Goal: Task Accomplishment & Management: Use online tool/utility

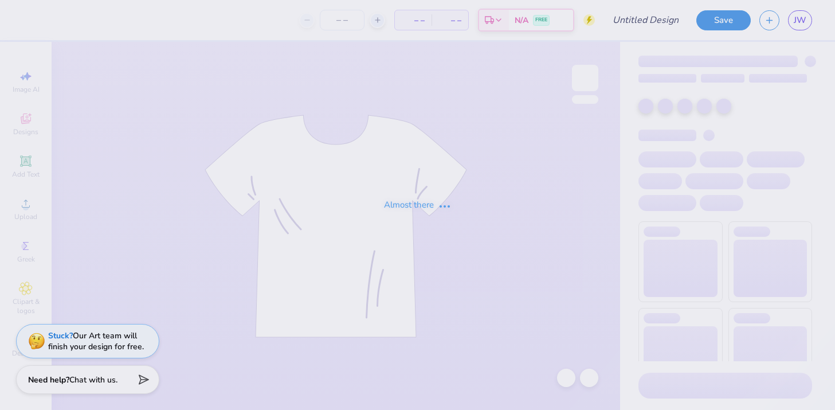
type input "semester drop hoodie"
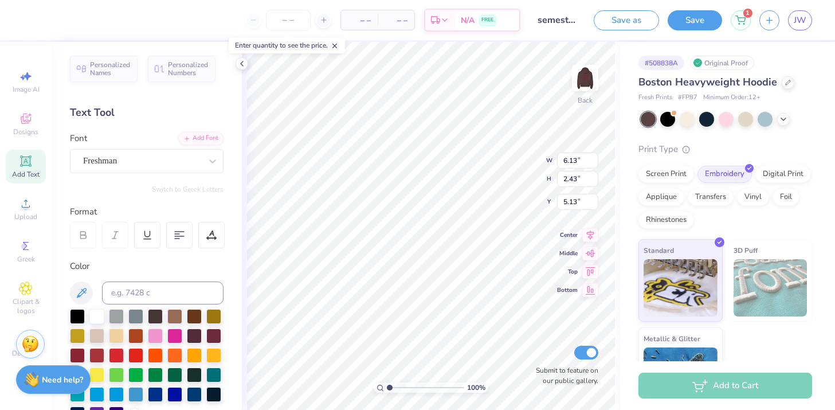
type input "4.30"
type input "1.70"
type input "5.85"
type input "6.43"
type input "1.12"
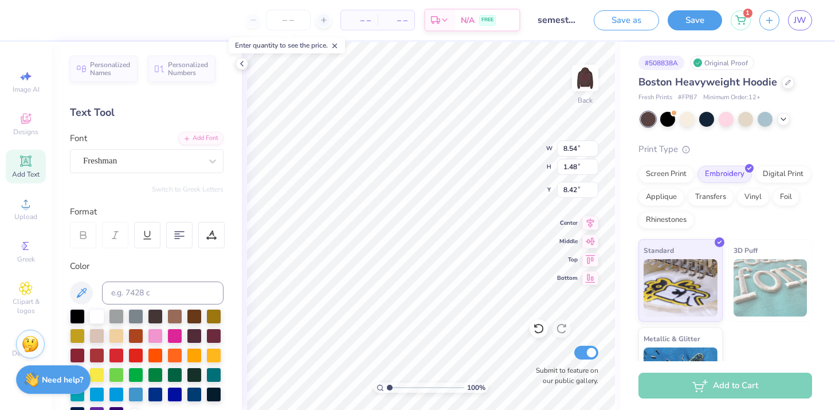
type input "8.79"
type input "5.90"
type input "4.30"
type input "1.70"
type input "6.75"
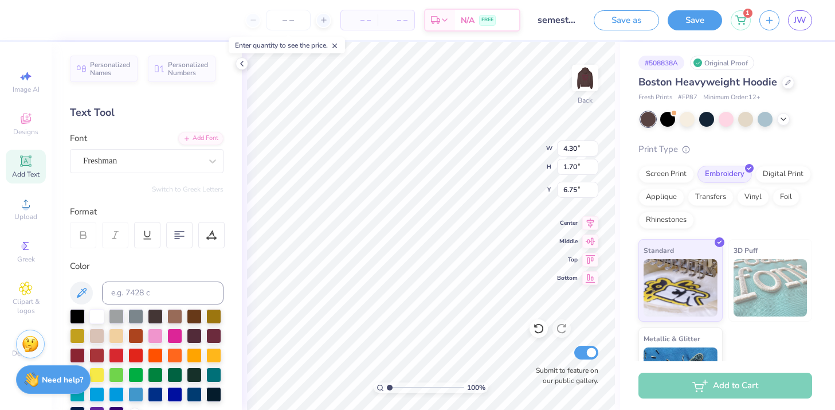
type input "5.37"
type input "6.43"
type input "1.12"
type input "7.83"
type input "5.45"
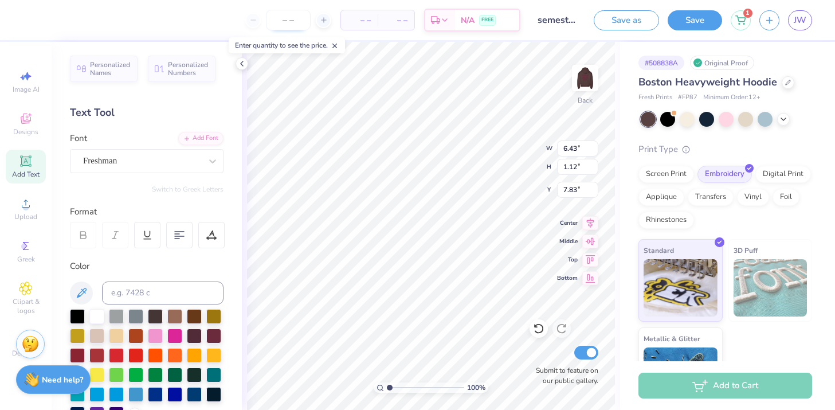
type input "7.56"
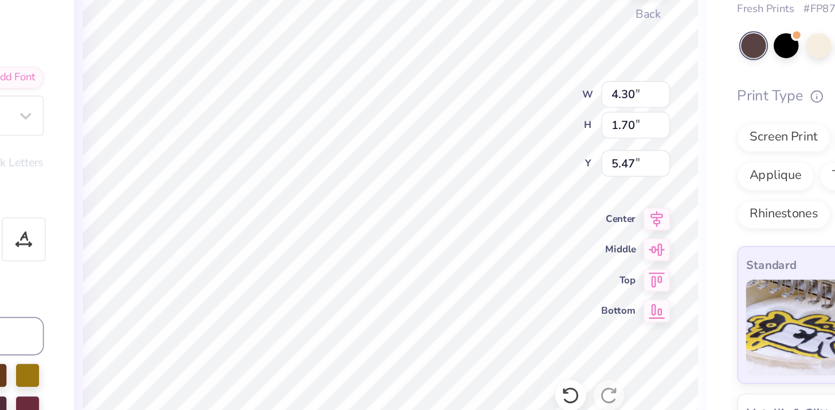
click at [508, 152] on div "100 % Back W 4.30 4.30 " H 1.70 1.70 " Y 5.47 5.47 " Center Middle Top Bottom S…" at bounding box center [431, 226] width 378 height 368
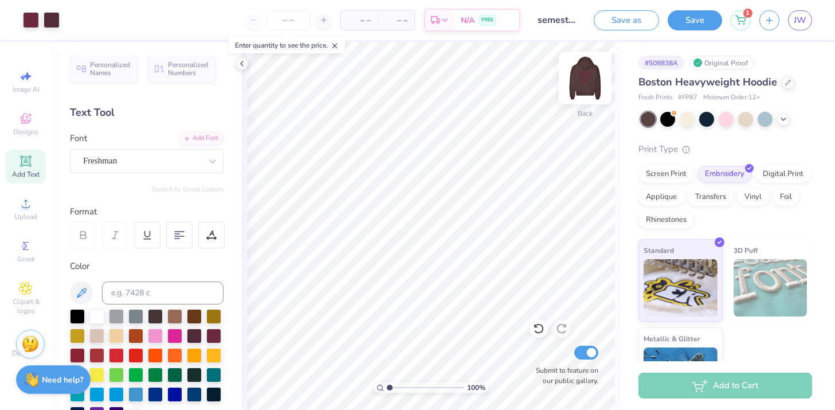
click at [593, 82] on img at bounding box center [585, 78] width 46 height 46
click at [588, 71] on img at bounding box center [585, 78] width 46 height 46
type textarea "Sig Delt"
type input "6.74"
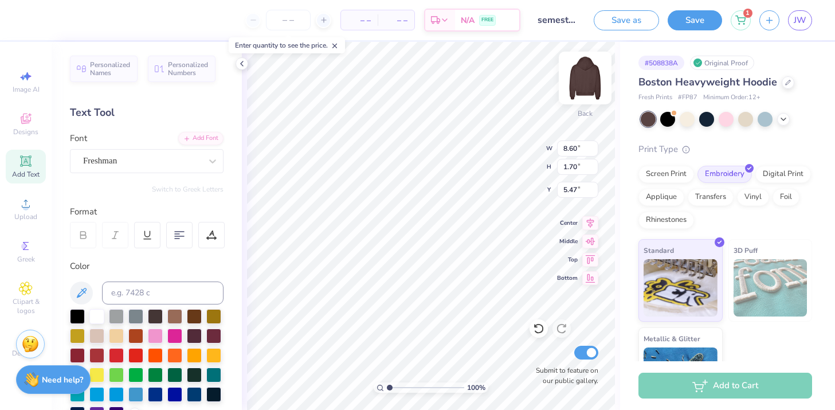
type input "1.34"
type input "4.67"
type input "6.43"
type input "1.12"
type input "7.52"
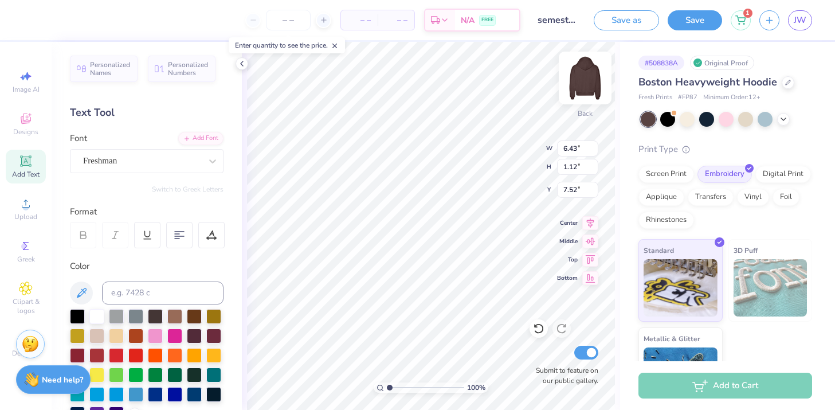
type input "4.84"
type input "0.84"
type input "6.33"
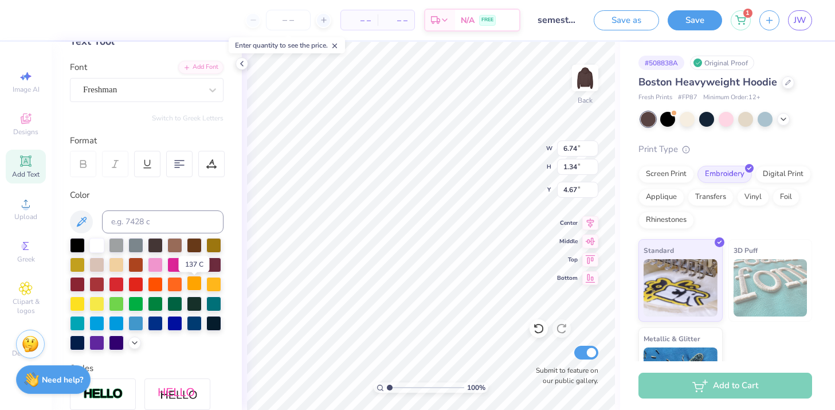
scroll to position [72, 0]
click at [100, 243] on div at bounding box center [96, 243] width 15 height 15
click at [119, 250] on div at bounding box center [116, 243] width 15 height 15
click at [137, 249] on div at bounding box center [135, 243] width 15 height 15
click at [170, 244] on div at bounding box center [174, 243] width 15 height 15
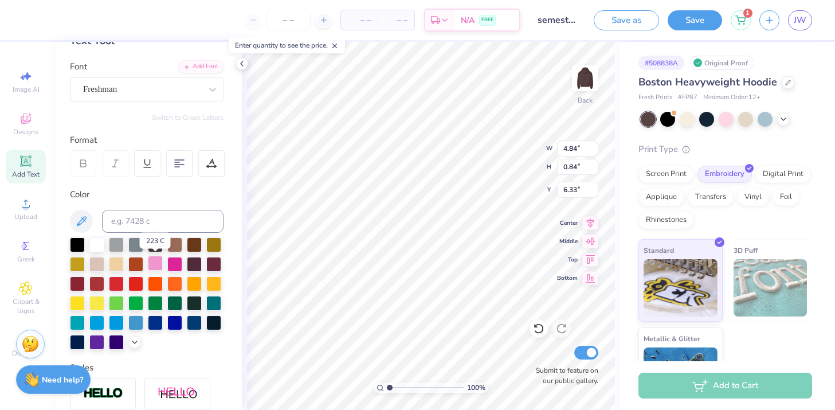
click at [159, 263] on div at bounding box center [155, 263] width 15 height 15
click at [174, 263] on div at bounding box center [174, 263] width 15 height 15
click at [217, 263] on div at bounding box center [213, 263] width 15 height 15
click at [200, 260] on div at bounding box center [194, 263] width 15 height 15
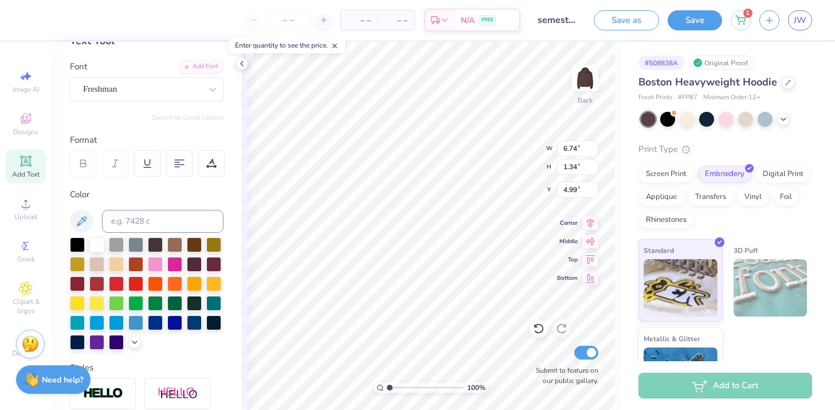
type textarea "S"
type textarea "s"
type textarea "SIG DELT"
click at [193, 243] on div at bounding box center [194, 243] width 15 height 15
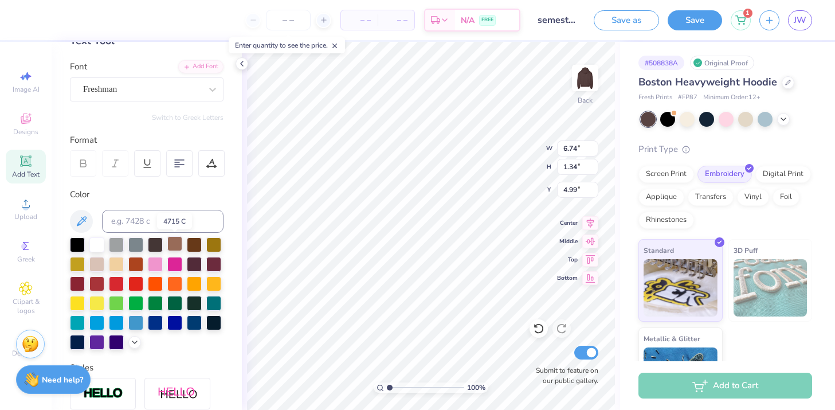
click at [177, 241] on div at bounding box center [174, 243] width 15 height 15
click at [212, 265] on div at bounding box center [213, 263] width 15 height 15
click at [195, 265] on div at bounding box center [194, 263] width 15 height 15
click at [210, 263] on div at bounding box center [213, 263] width 15 height 15
click at [190, 261] on div at bounding box center [194, 263] width 15 height 15
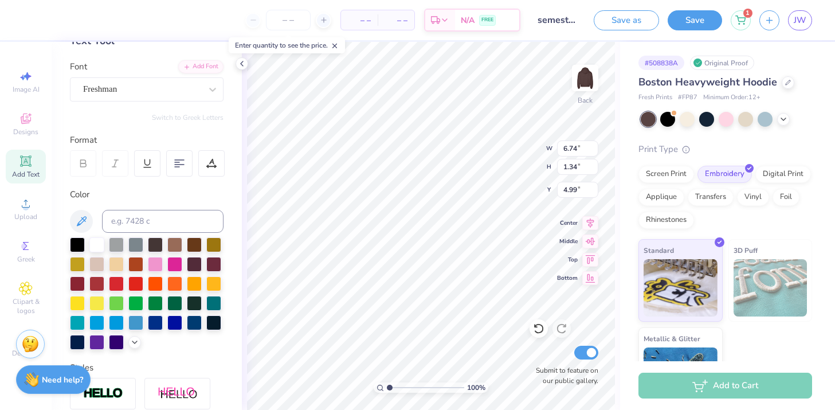
type input "4.84"
type input "0.84"
type input "6.33"
click at [213, 260] on div at bounding box center [213, 263] width 15 height 15
type input "6.75"
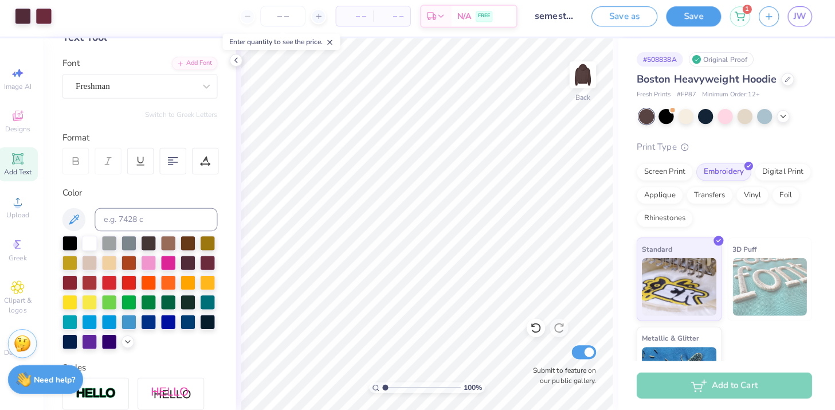
scroll to position [0, 0]
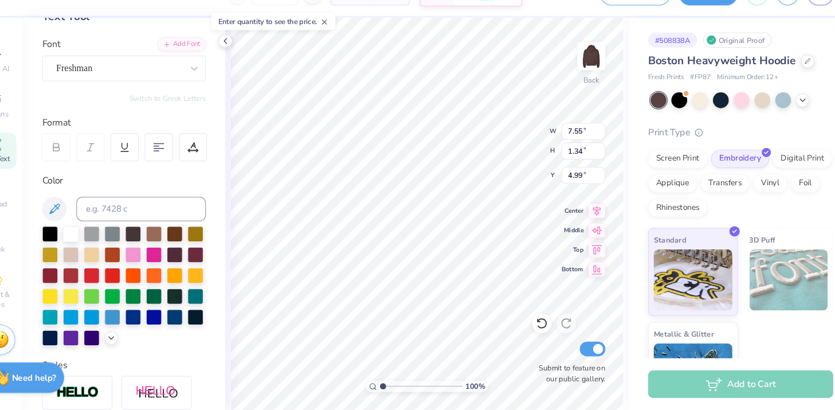
type input "4.97"
click at [213, 263] on div at bounding box center [213, 263] width 15 height 15
click at [208, 267] on div at bounding box center [213, 263] width 15 height 15
click at [197, 264] on div at bounding box center [194, 263] width 15 height 15
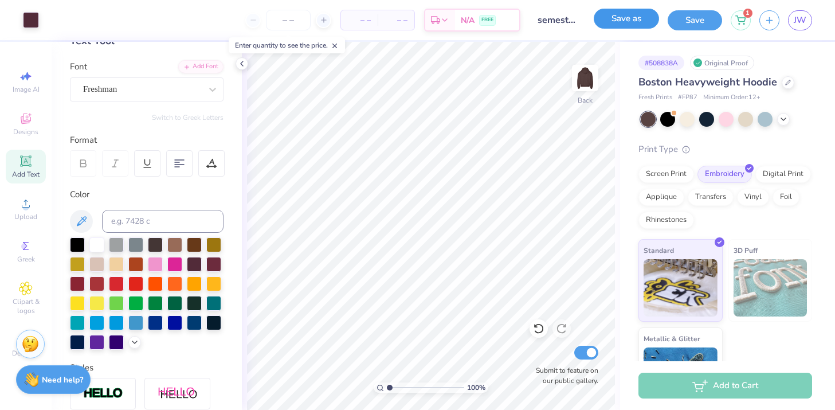
click at [623, 23] on button "Save as" at bounding box center [626, 19] width 65 height 20
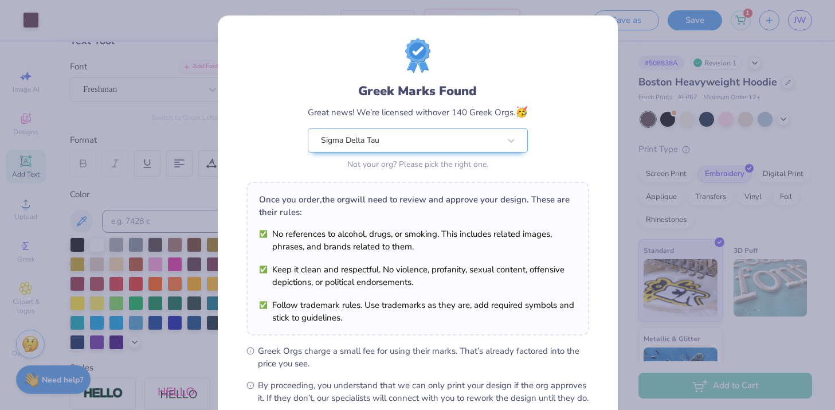
click at [640, 113] on div "Greek Marks Found Great news! We’re licensed with over 140 Greek Orgs. 🥳 Sigma …" at bounding box center [417, 205] width 835 height 410
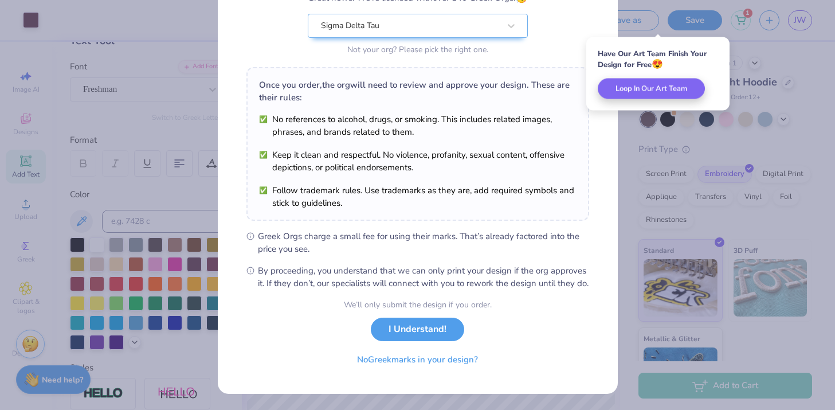
scroll to position [127, 0]
click at [424, 320] on button "I Understand!" at bounding box center [417, 327] width 93 height 24
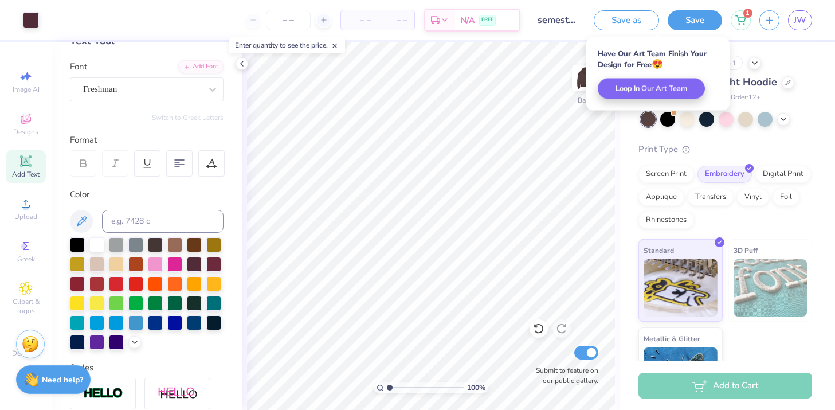
scroll to position [0, 0]
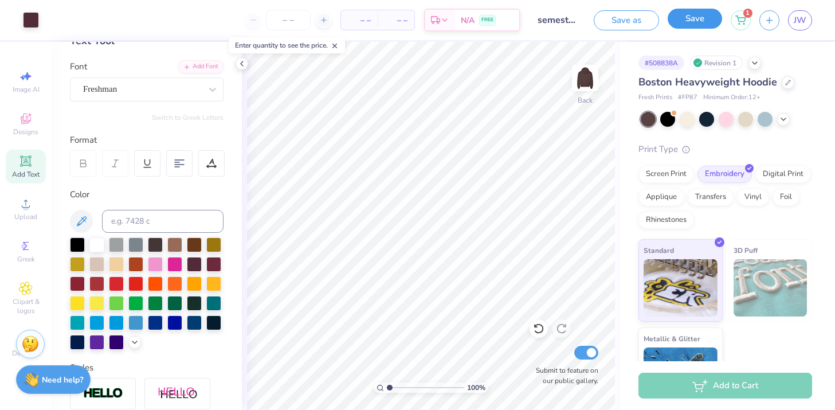
click at [690, 24] on button "Save" at bounding box center [695, 19] width 54 height 20
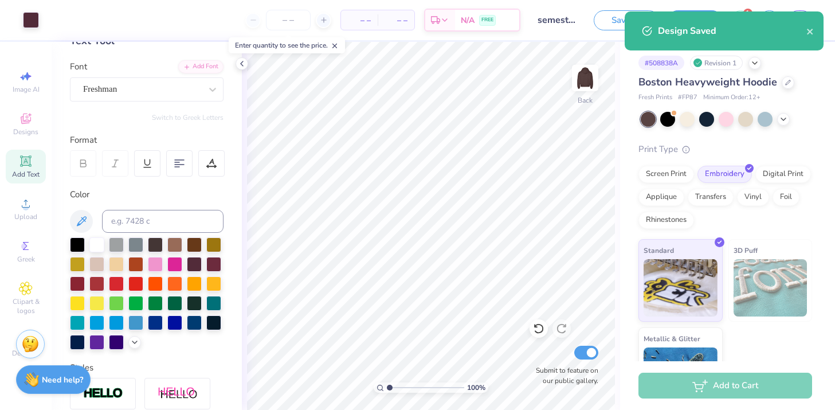
click at [796, 5] on div "Save as Save 1 JW" at bounding box center [714, 20] width 241 height 40
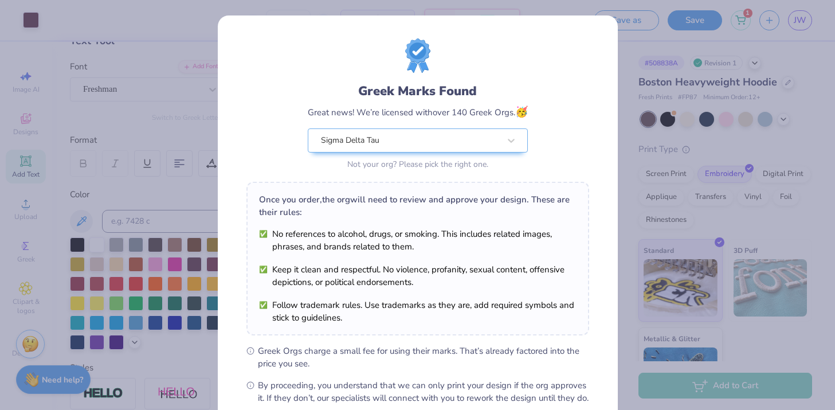
click at [816, 50] on div "Design Saved" at bounding box center [724, 69] width 199 height 39
click at [799, 24] on body "Art colors – – Per Item – – Total Est. Delivery N/A FREE Design Title semester …" at bounding box center [417, 205] width 835 height 410
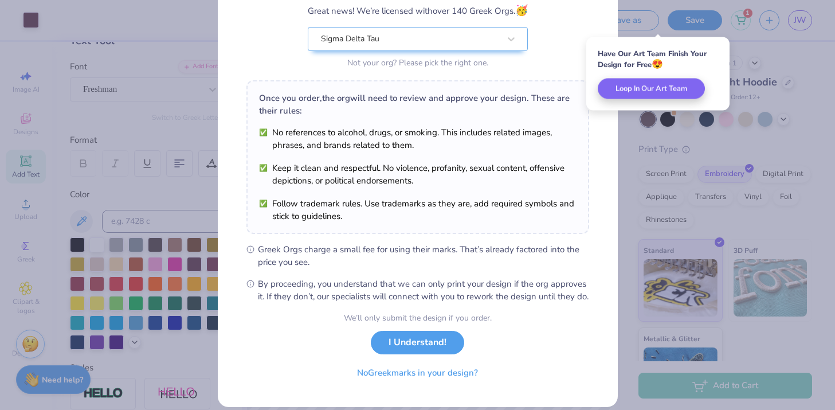
scroll to position [123, 0]
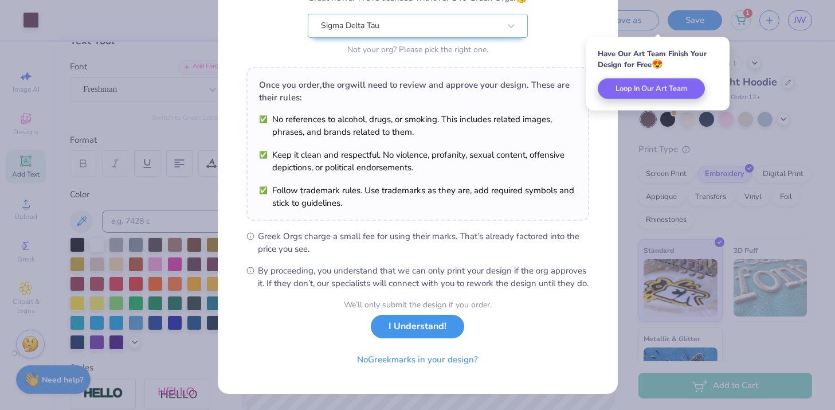
click at [430, 324] on button "I Understand!" at bounding box center [417, 327] width 93 height 24
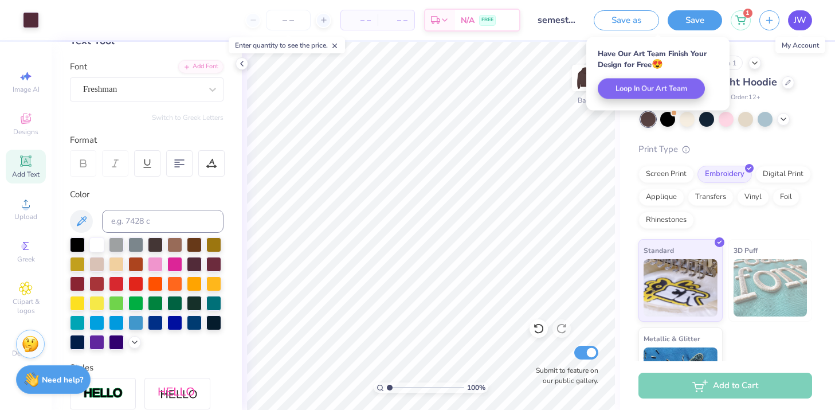
click at [801, 20] on span "JW" at bounding box center [800, 20] width 13 height 13
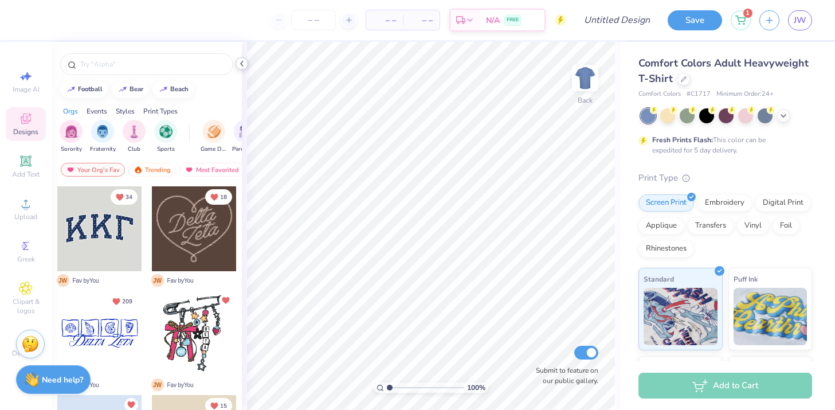
click at [246, 63] on icon at bounding box center [241, 63] width 9 height 9
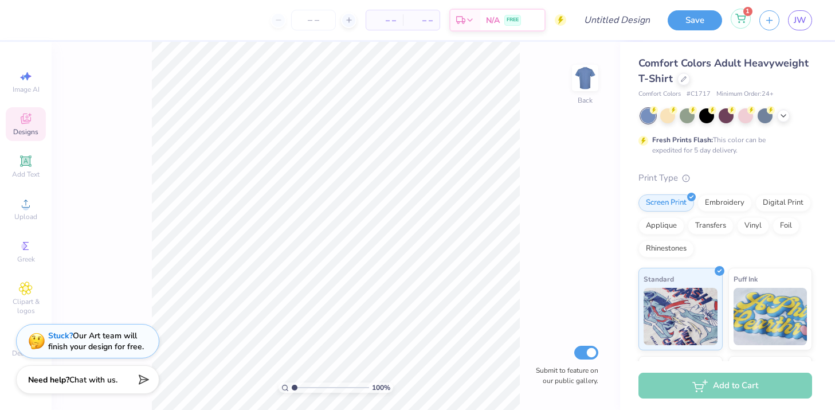
click at [745, 14] on span "1" at bounding box center [748, 11] width 9 height 9
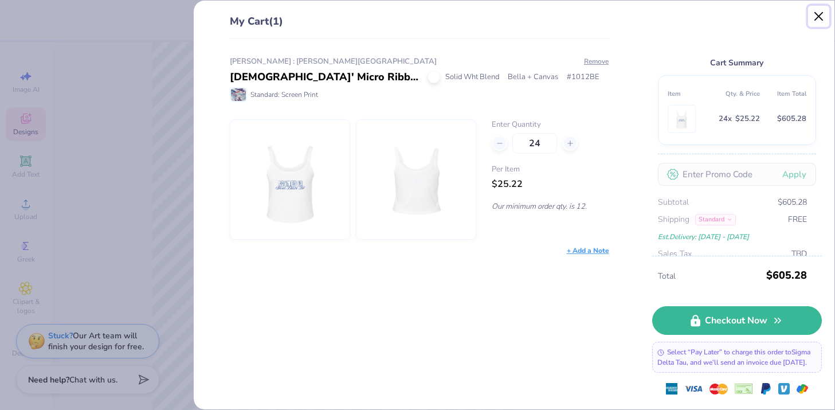
click at [816, 19] on button "Close" at bounding box center [819, 17] width 22 height 22
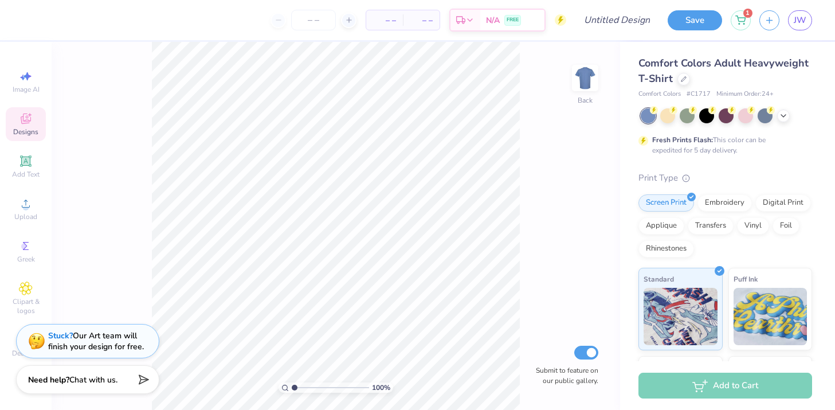
click at [797, 30] on div "Save 1 JW" at bounding box center [751, 20] width 167 height 40
click at [575, 88] on img at bounding box center [585, 78] width 46 height 46
click at [584, 88] on img at bounding box center [585, 78] width 46 height 46
click at [681, 79] on icon at bounding box center [684, 78] width 6 height 6
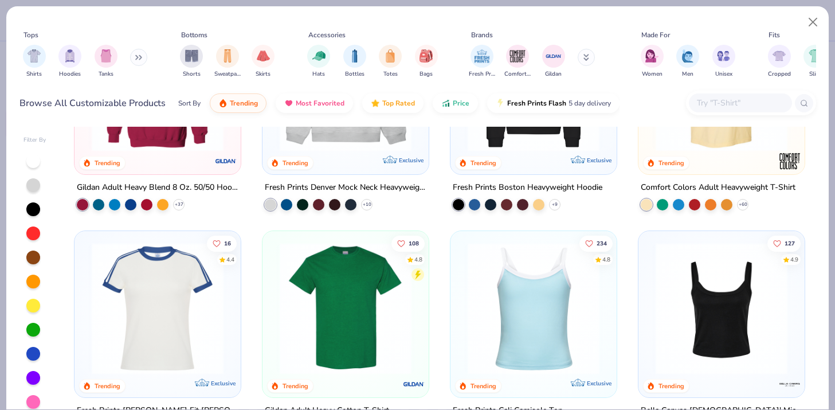
scroll to position [41, 0]
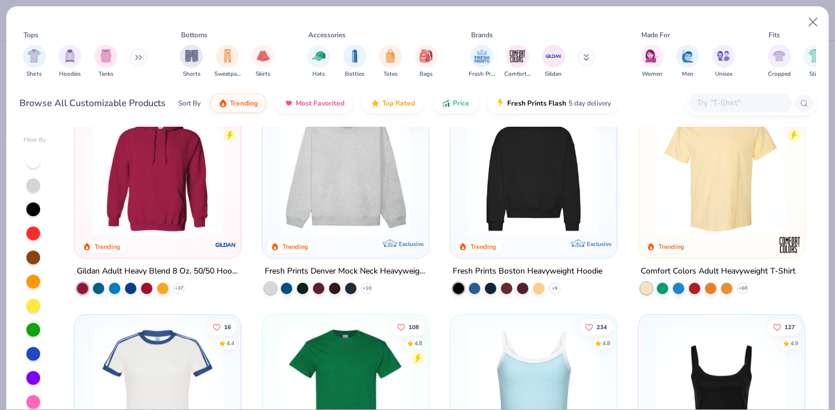
click at [566, 170] on img at bounding box center [533, 169] width 143 height 132
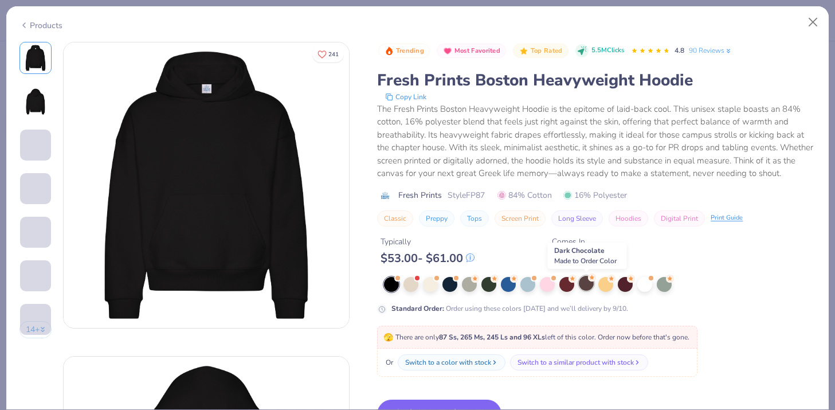
click at [590, 284] on div at bounding box center [586, 283] width 15 height 15
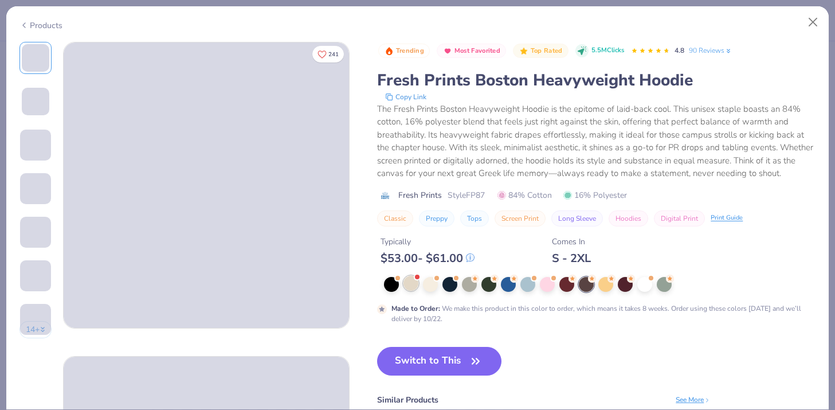
click at [415, 285] on div at bounding box center [411, 283] width 15 height 15
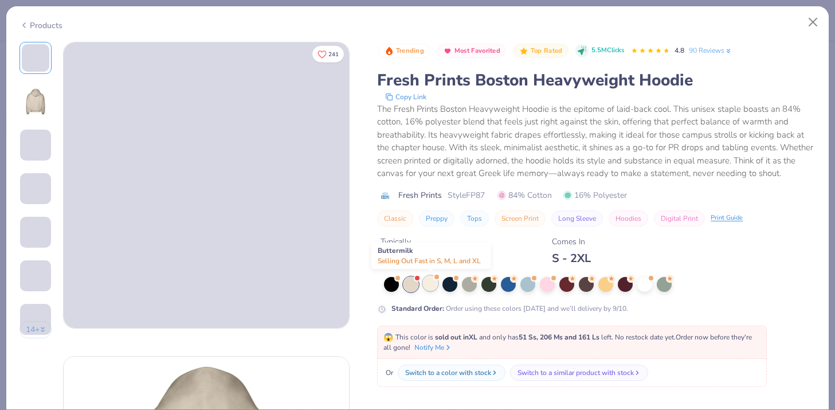
click at [429, 281] on div at bounding box center [430, 283] width 15 height 15
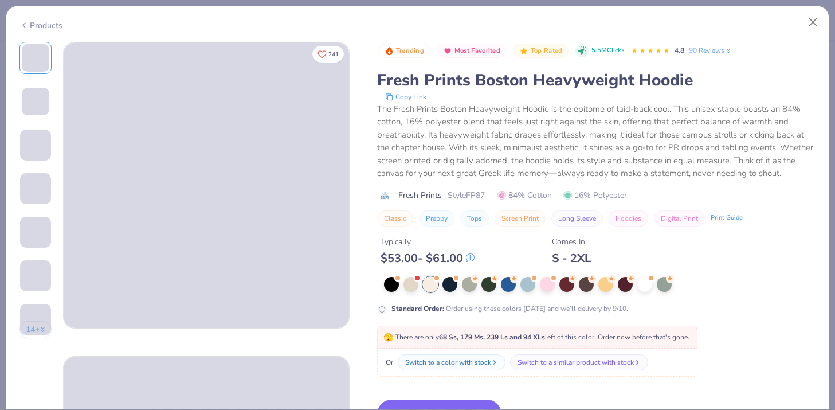
click at [460, 283] on div at bounding box center [600, 284] width 432 height 15
click at [479, 283] on div at bounding box center [600, 284] width 432 height 15
click at [470, 283] on div at bounding box center [469, 283] width 15 height 15
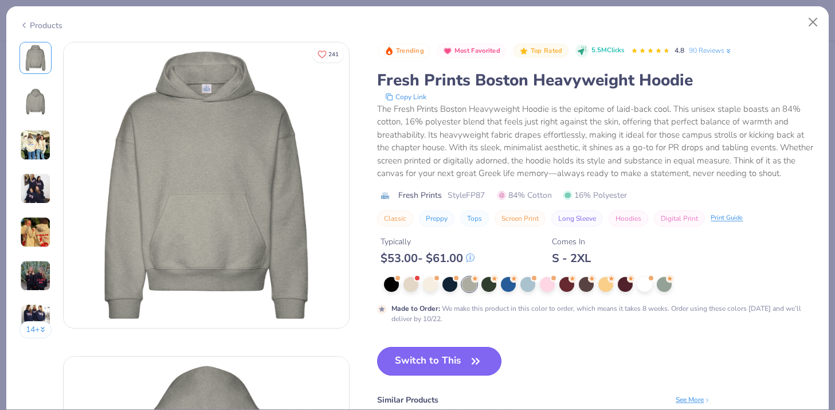
click at [444, 358] on button "Switch to This" at bounding box center [439, 361] width 124 height 29
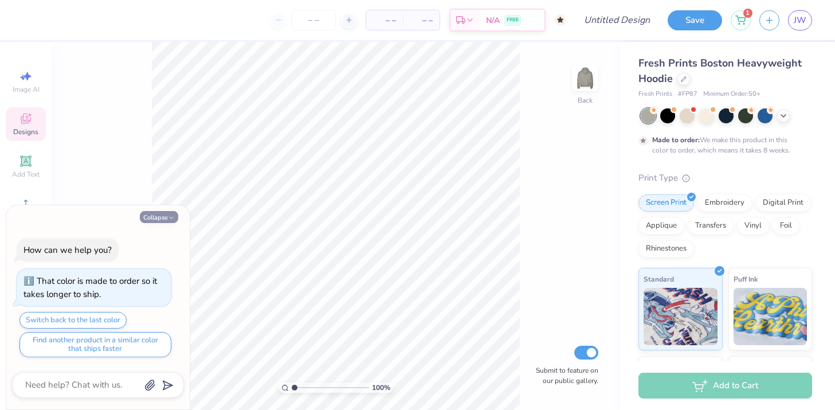
click at [163, 215] on button "Collapse" at bounding box center [159, 217] width 38 height 12
type textarea "x"
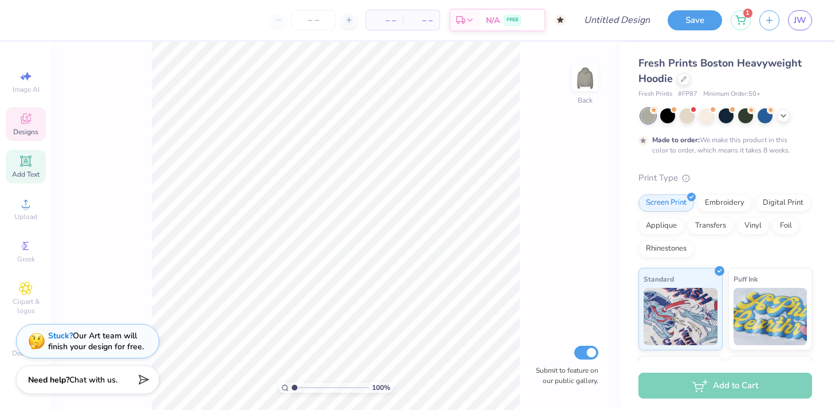
click at [34, 170] on span "Add Text" at bounding box center [26, 174] width 28 height 9
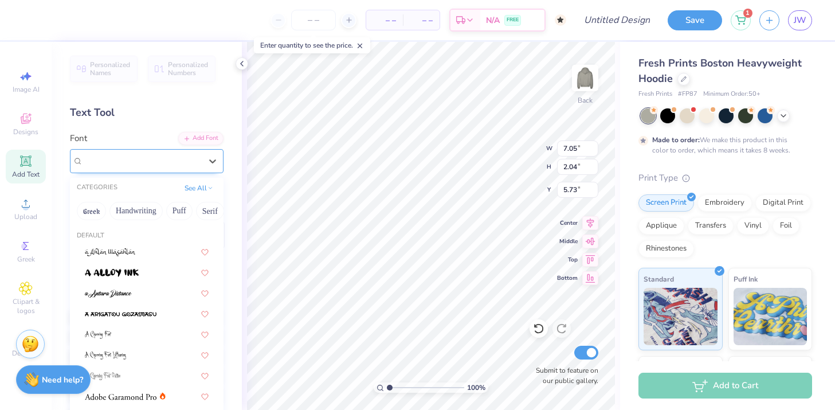
click at [111, 163] on div "Super Dream" at bounding box center [142, 161] width 120 height 18
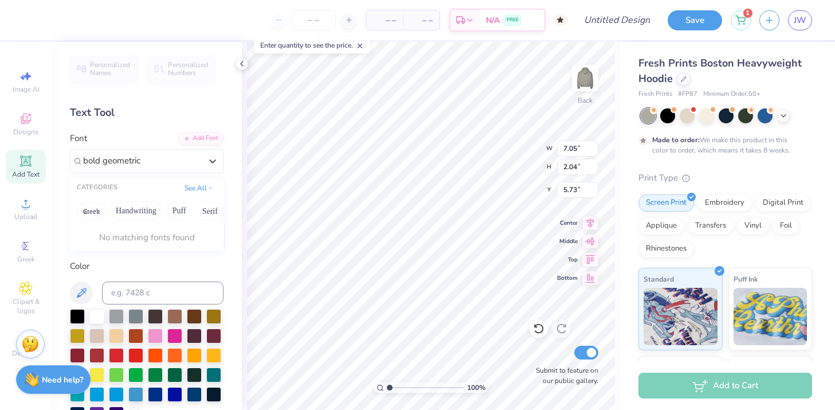
type input "bold geometric"
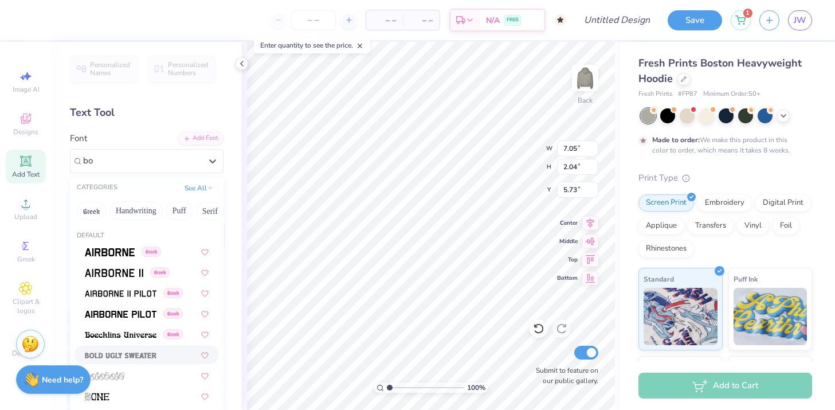
type input "b"
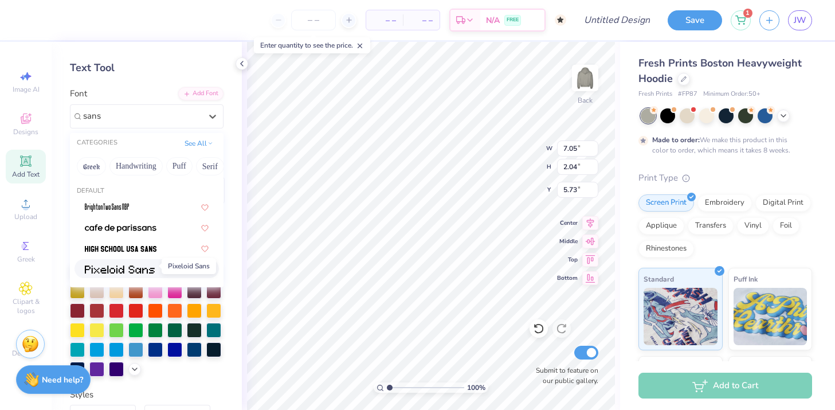
scroll to position [50, 0]
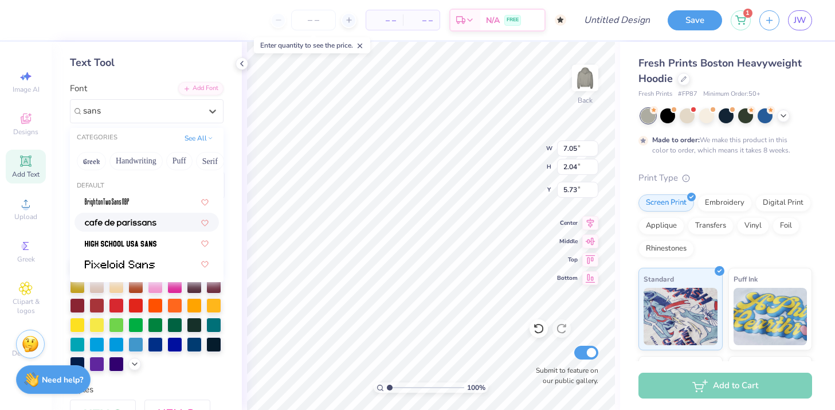
type input "sans"
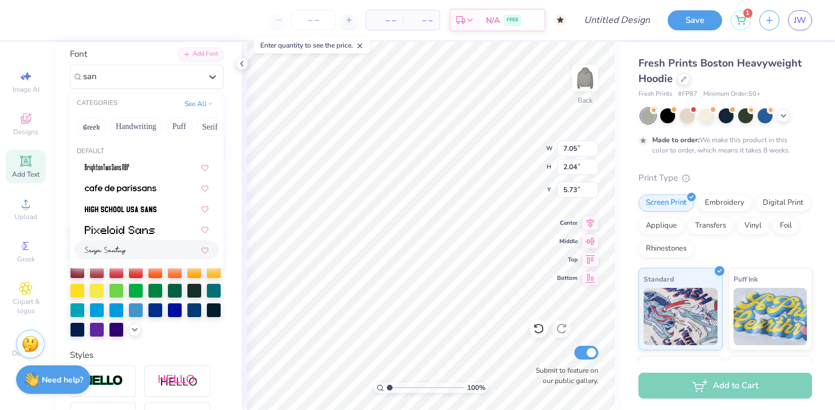
scroll to position [85, 0]
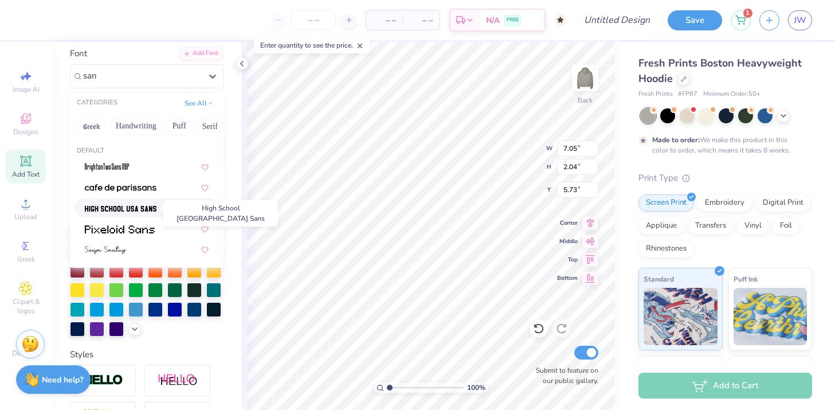
click at [134, 209] on img at bounding box center [121, 209] width 72 height 8
type input "san"
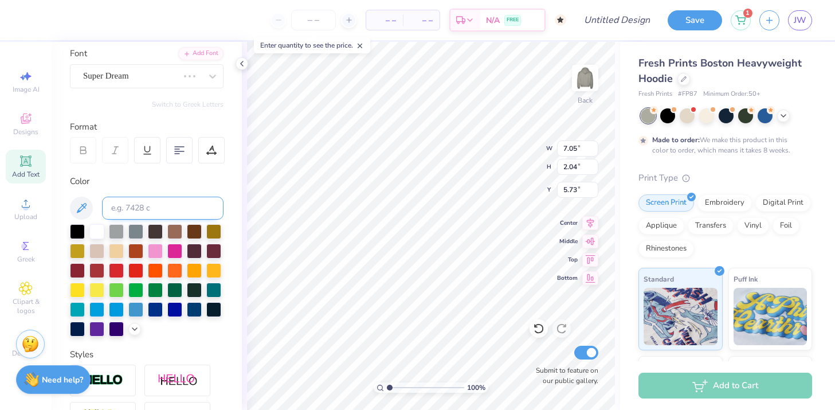
type input "6.02"
type input "2.31"
type input "5.59"
click at [19, 166] on icon at bounding box center [26, 161] width 14 height 14
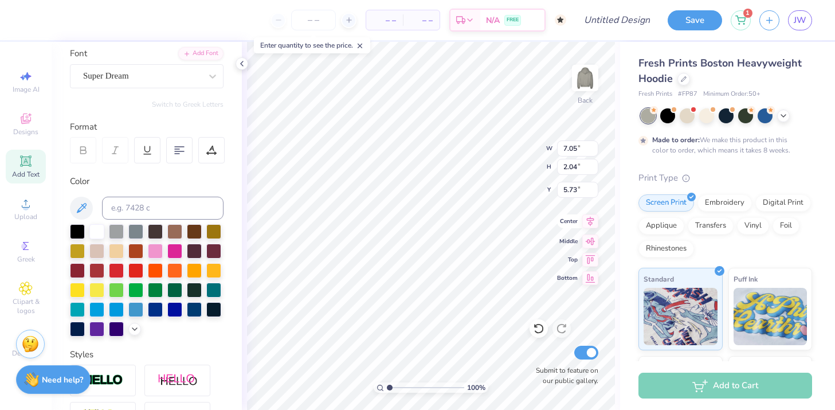
type textarea "T"
click at [207, 81] on icon at bounding box center [212, 76] width 11 height 11
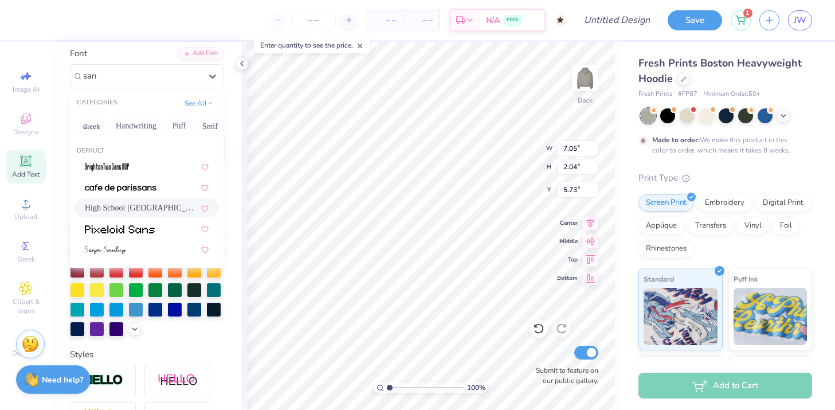
click at [166, 202] on div "High School USA Sans" at bounding box center [147, 208] width 124 height 12
type input "san"
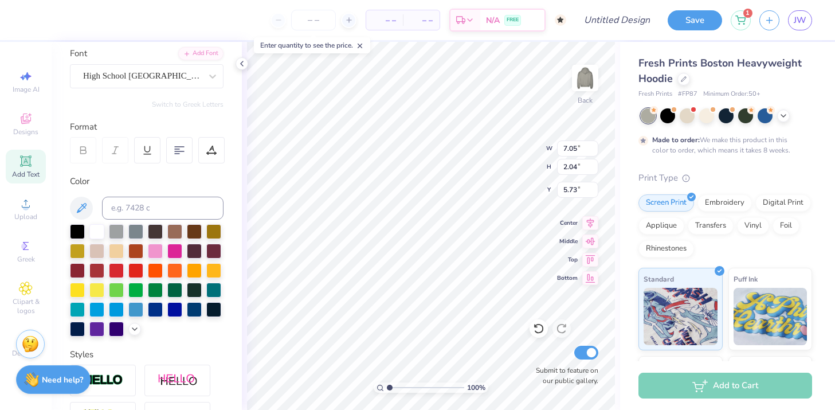
scroll to position [0, 3]
type textarea "sigma delat tau"
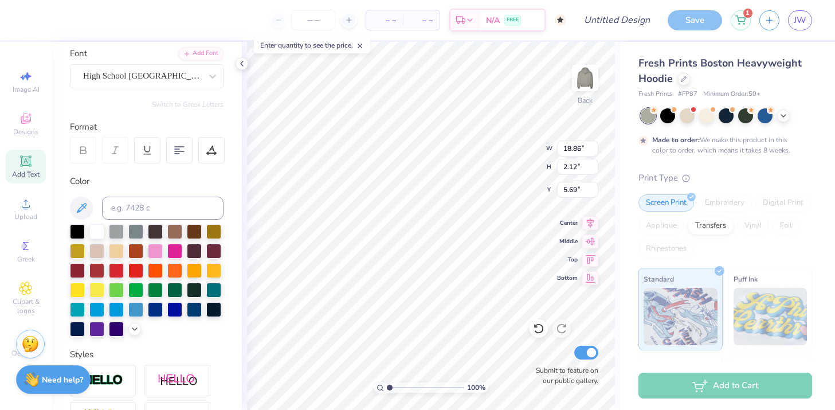
scroll to position [0, 2]
type textarea "sigma delta tau"
type input "11.09"
type input "1.24"
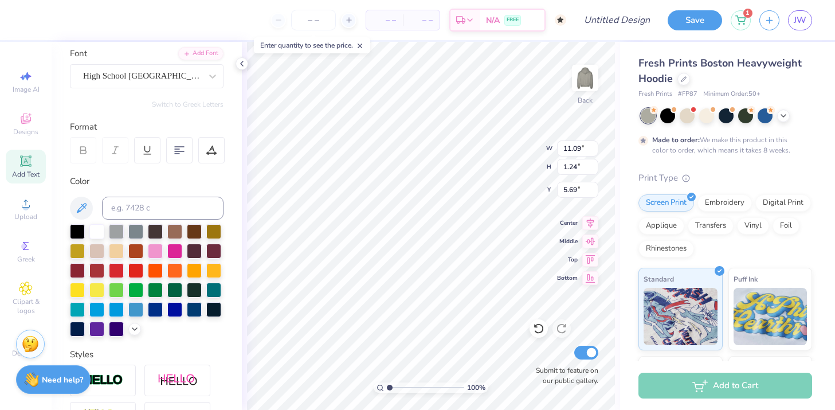
type input "5.51"
type textarea "sigmadeltatau"
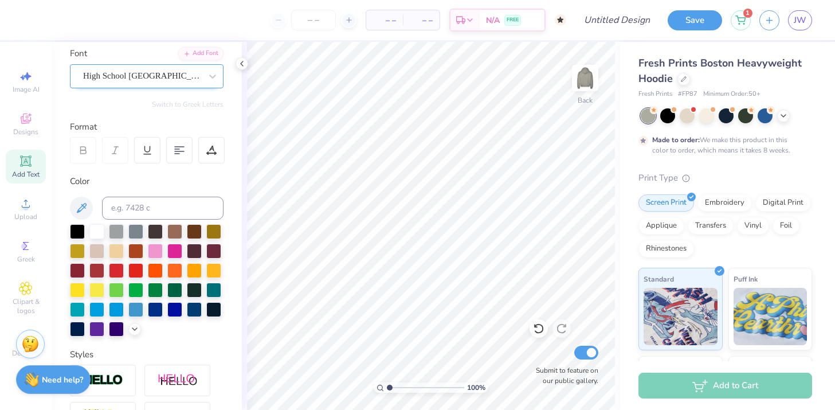
click at [194, 80] on div "High School USA Sans" at bounding box center [142, 76] width 120 height 18
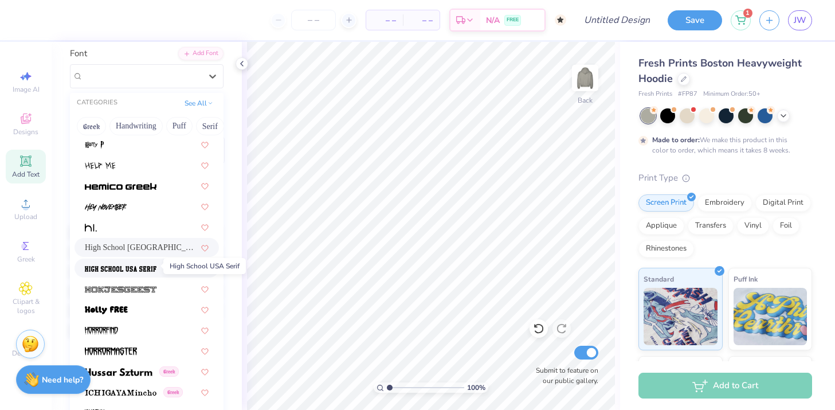
scroll to position [2811, 0]
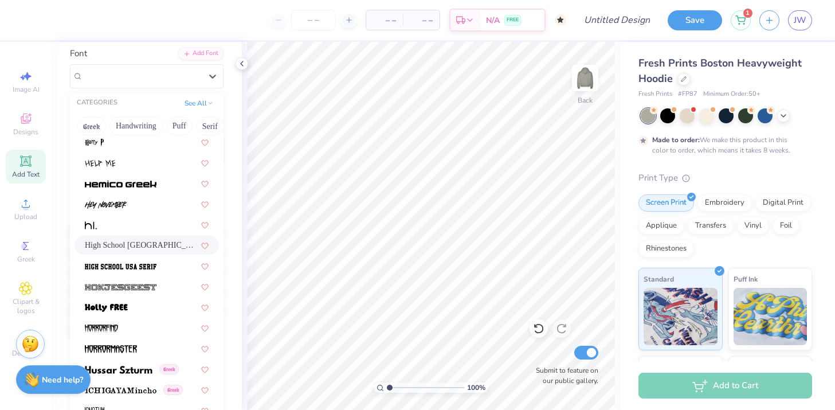
click at [149, 246] on span "High School USA Sans" at bounding box center [141, 245] width 113 height 12
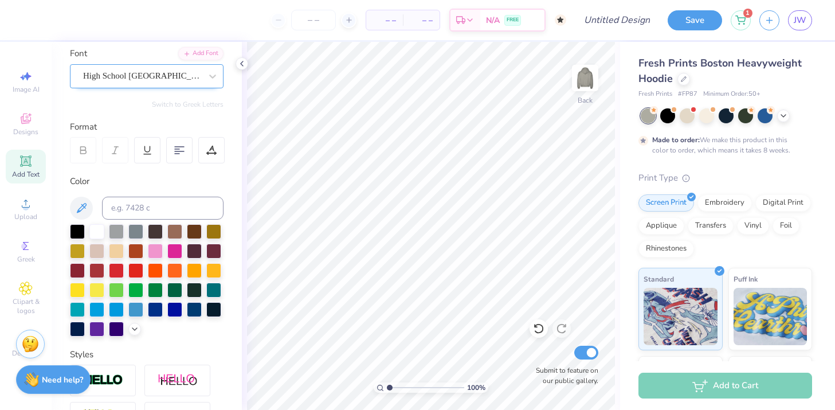
click at [169, 84] on div "High School USA Sans" at bounding box center [147, 76] width 154 height 24
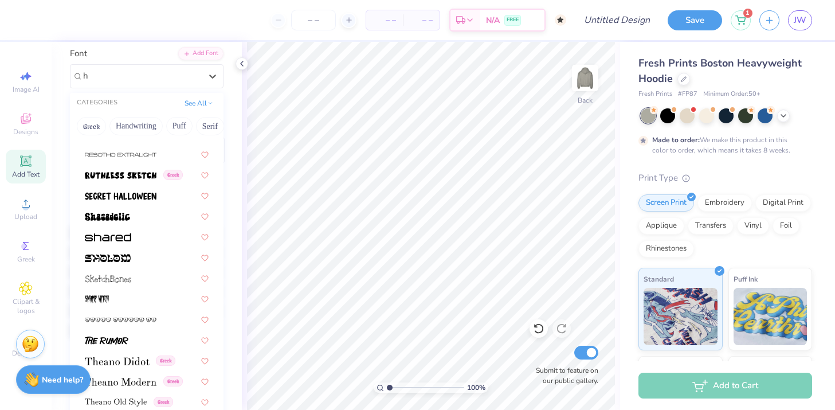
scroll to position [0, 0]
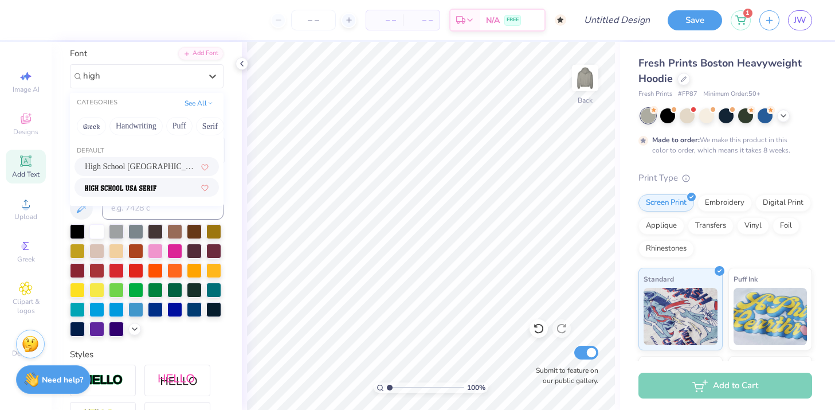
click at [130, 193] on div at bounding box center [147, 187] width 144 height 19
type input "high"
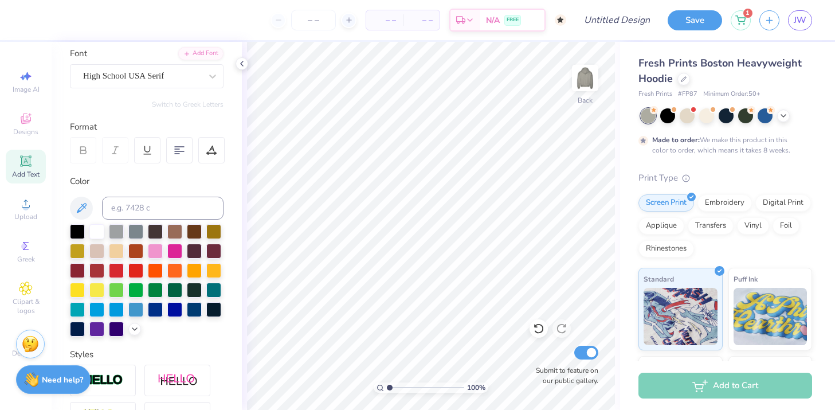
click at [34, 157] on div "Add Text" at bounding box center [26, 167] width 40 height 34
type textarea "T"
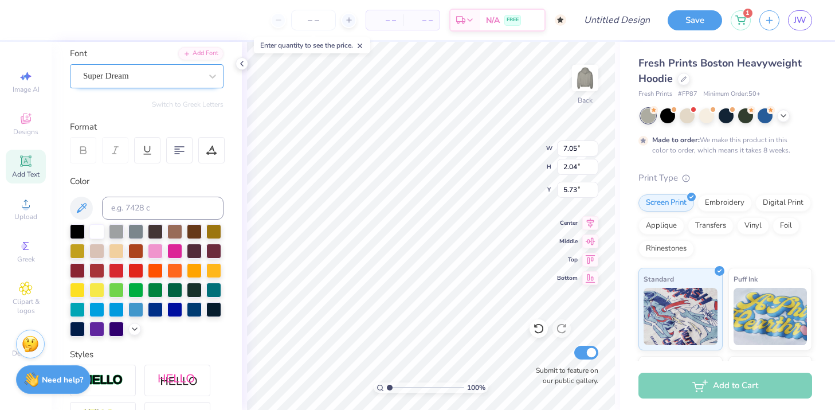
click at [195, 79] on div "Super Dream" at bounding box center [142, 76] width 120 height 18
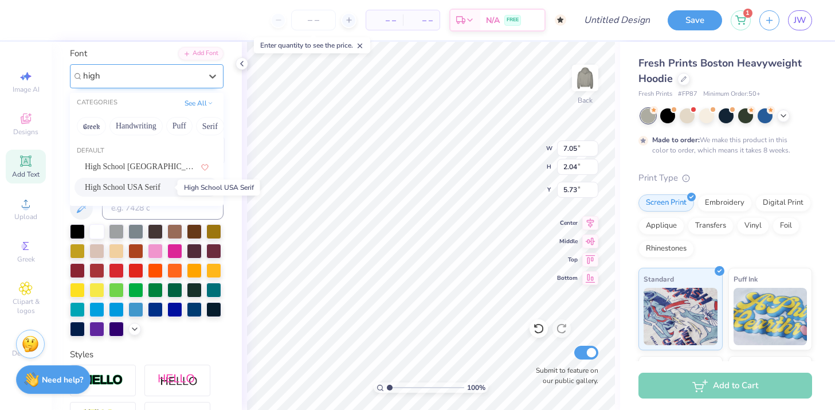
click at [155, 191] on span "High School USA Serif" at bounding box center [123, 187] width 76 height 12
type input "high"
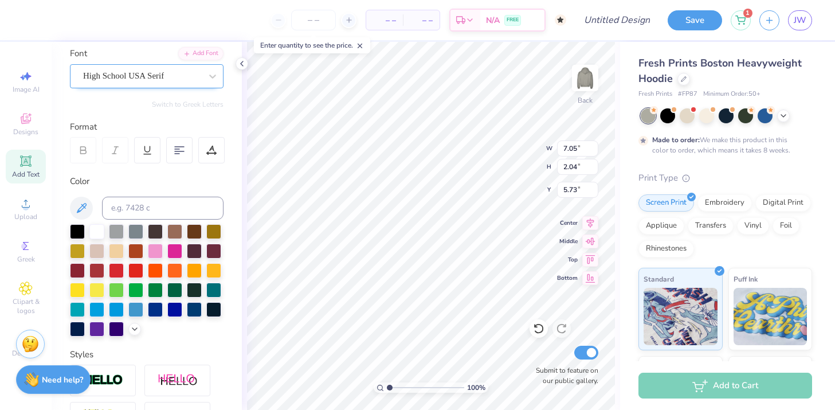
type textarea "w"
type textarea "d"
type textarea "sigma delta tau"
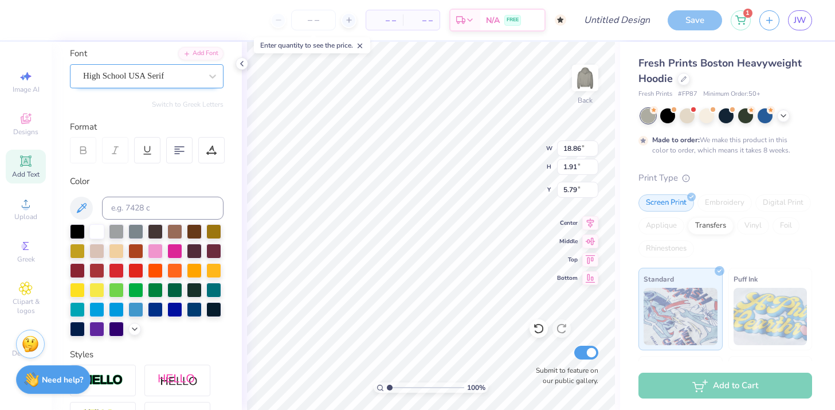
type input "9.32"
type input "0.94"
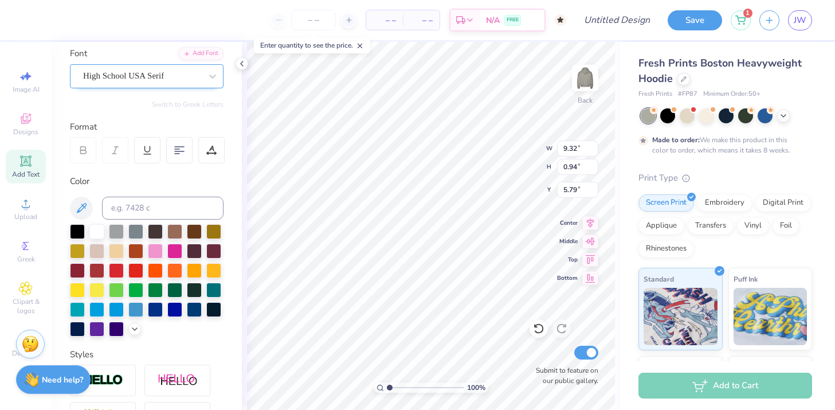
type input "5.81"
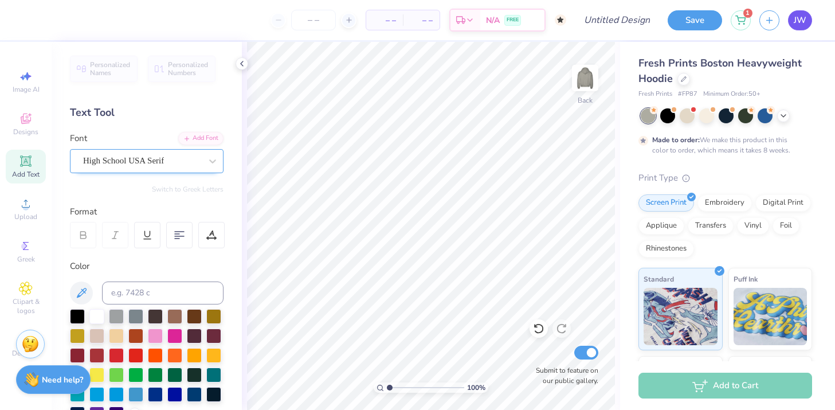
click at [793, 25] on link "JW" at bounding box center [800, 20] width 24 height 20
